Goal: Check status: Check status

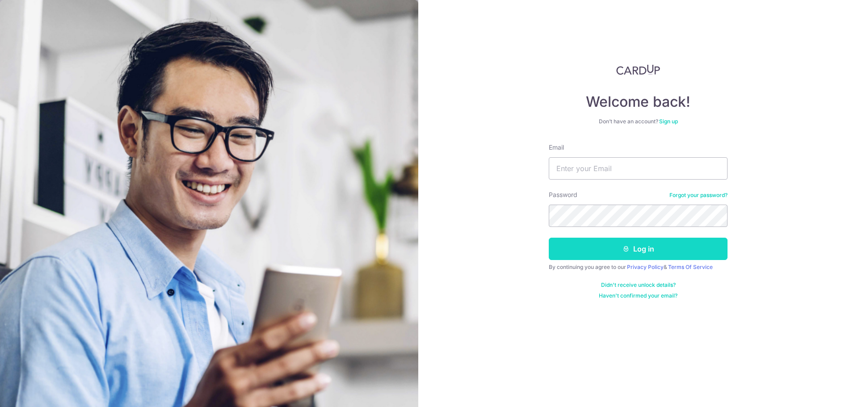
type input "[EMAIL_ADDRESS][DOMAIN_NAME]"
click at [646, 248] on button "Log in" at bounding box center [638, 249] width 179 height 22
click at [646, 252] on button "Log in" at bounding box center [638, 249] width 179 height 22
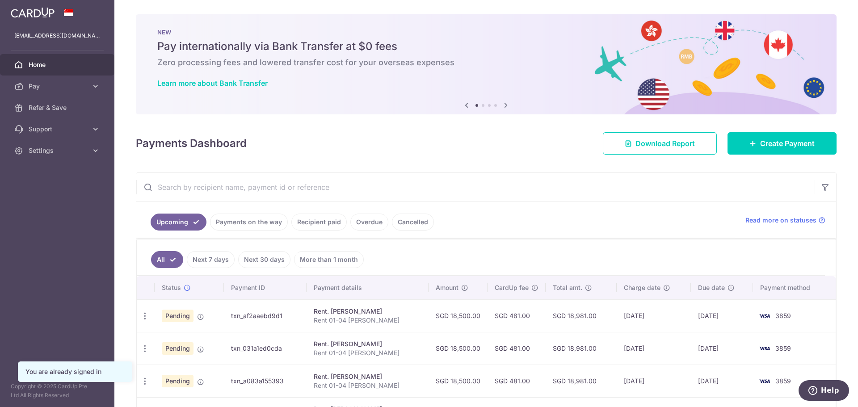
click at [261, 219] on link "Payments on the way" at bounding box center [249, 222] width 78 height 17
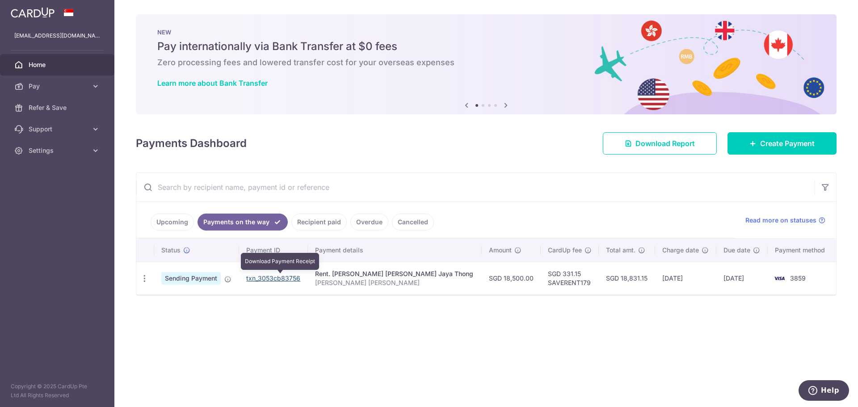
drag, startPoint x: 308, startPoint y: 278, endPoint x: 253, endPoint y: 280, distance: 54.1
click at [253, 280] on td "txn_3053cb83756 Download Payment Receipt" at bounding box center [273, 278] width 69 height 33
copy link "txn_3053cb83756"
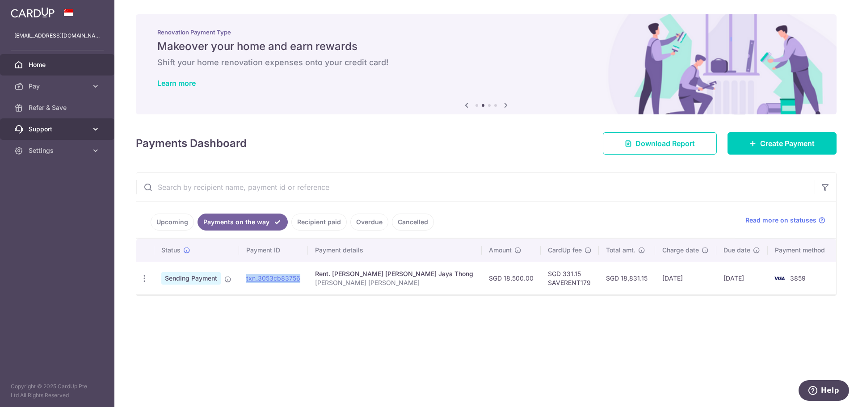
click at [97, 131] on icon at bounding box center [95, 129] width 9 height 9
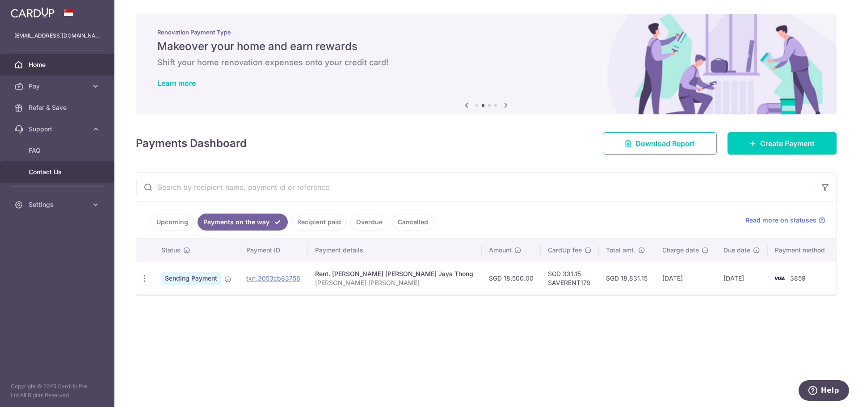
click at [49, 170] on span "Contact Us" at bounding box center [58, 172] width 59 height 9
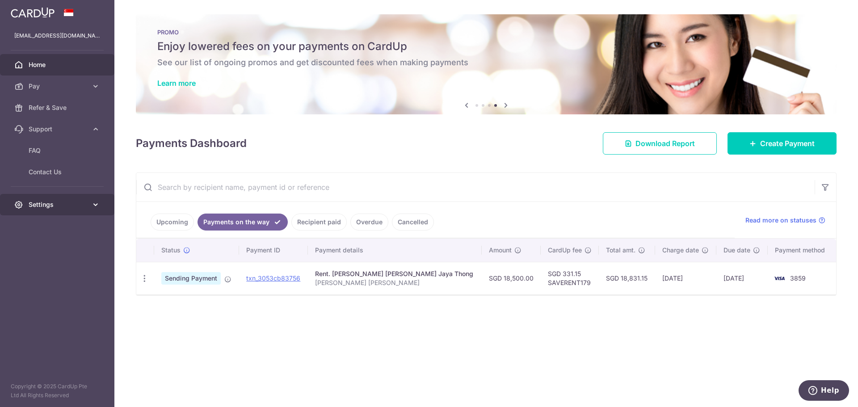
click at [94, 206] on icon at bounding box center [95, 204] width 9 height 9
click at [38, 249] on span "Logout" at bounding box center [58, 247] width 59 height 9
